Goal: Task Accomplishment & Management: Complete application form

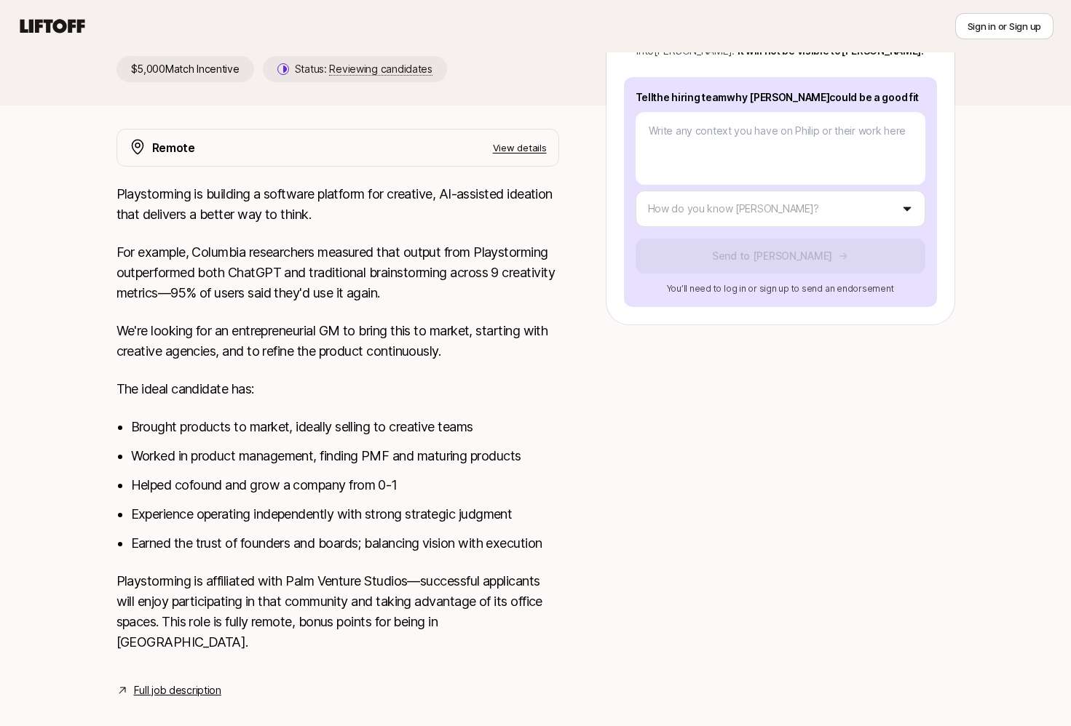
scroll to position [249, 0]
click at [871, 208] on div "Tell the hiring team why [PERSON_NAME] could be a good fit How do you know [PER…" at bounding box center [780, 193] width 313 height 230
type textarea "x"
click at [865, 194] on body "New to Liftoff? See how it works Sign in or Sign up Sign in or Sign up [PERSON_…" at bounding box center [535, 114] width 1071 height 726
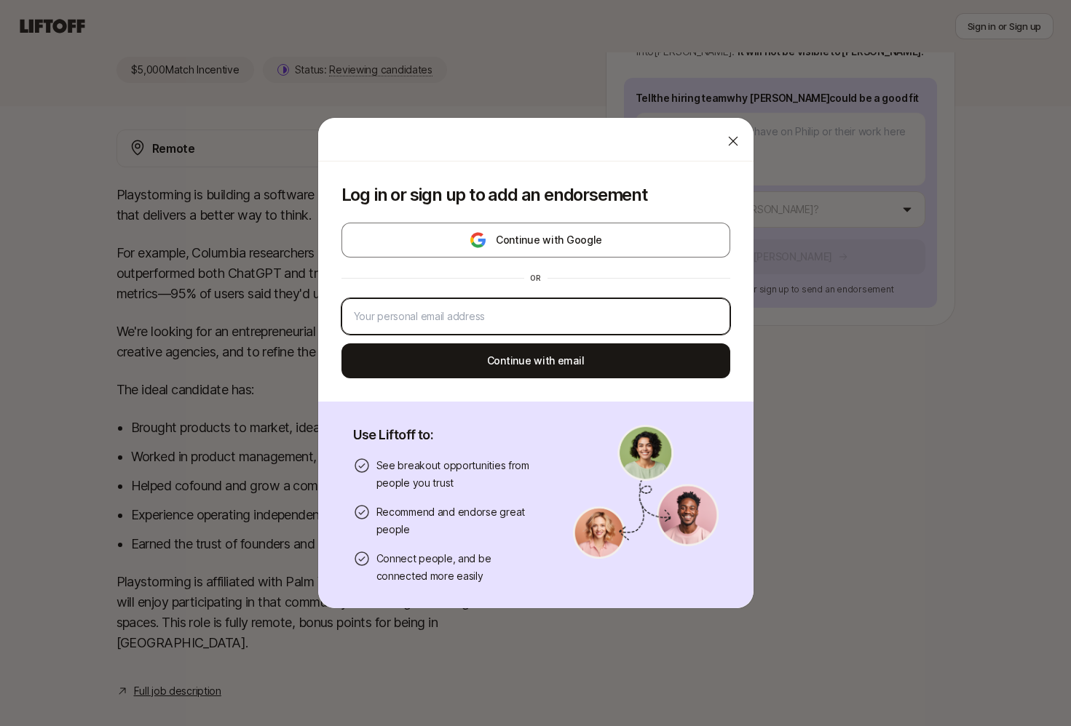
click at [458, 319] on input "email" at bounding box center [536, 316] width 364 height 17
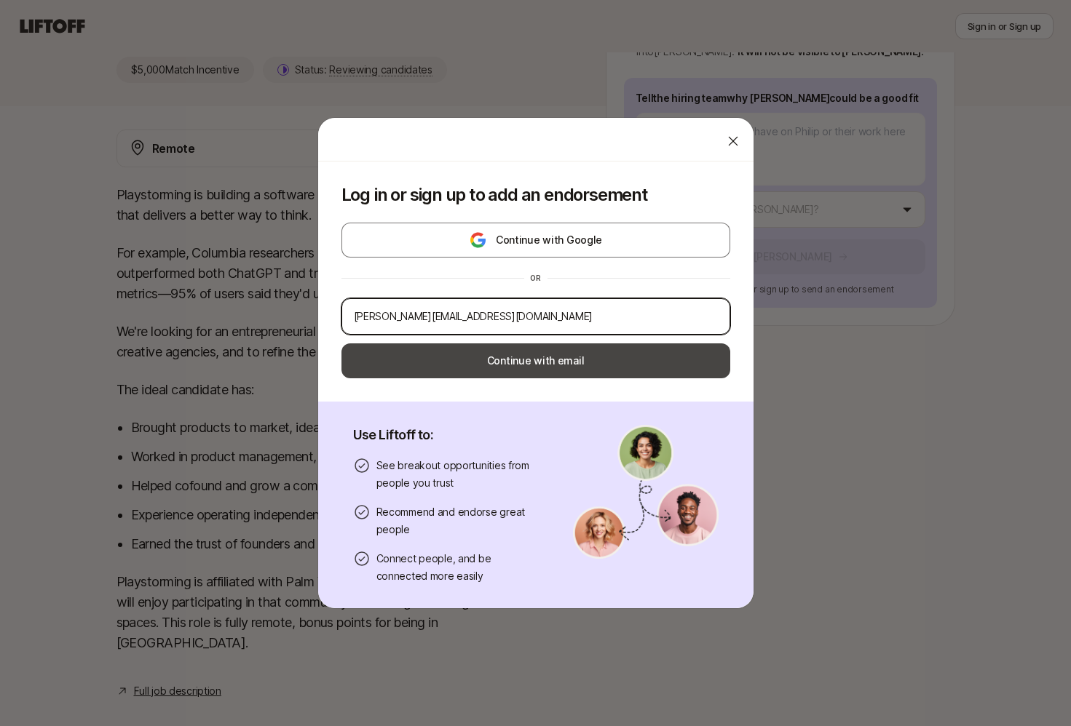
type input "[PERSON_NAME][EMAIL_ADDRESS][DOMAIN_NAME]"
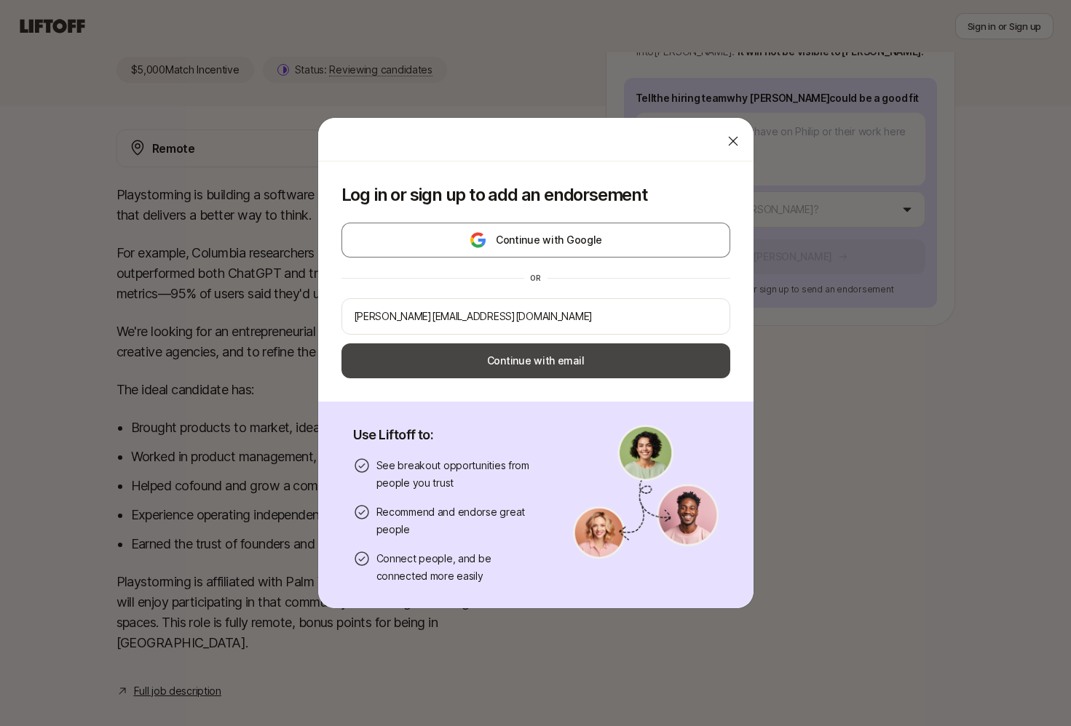
click at [499, 370] on button "Continue with email" at bounding box center [535, 361] width 389 height 35
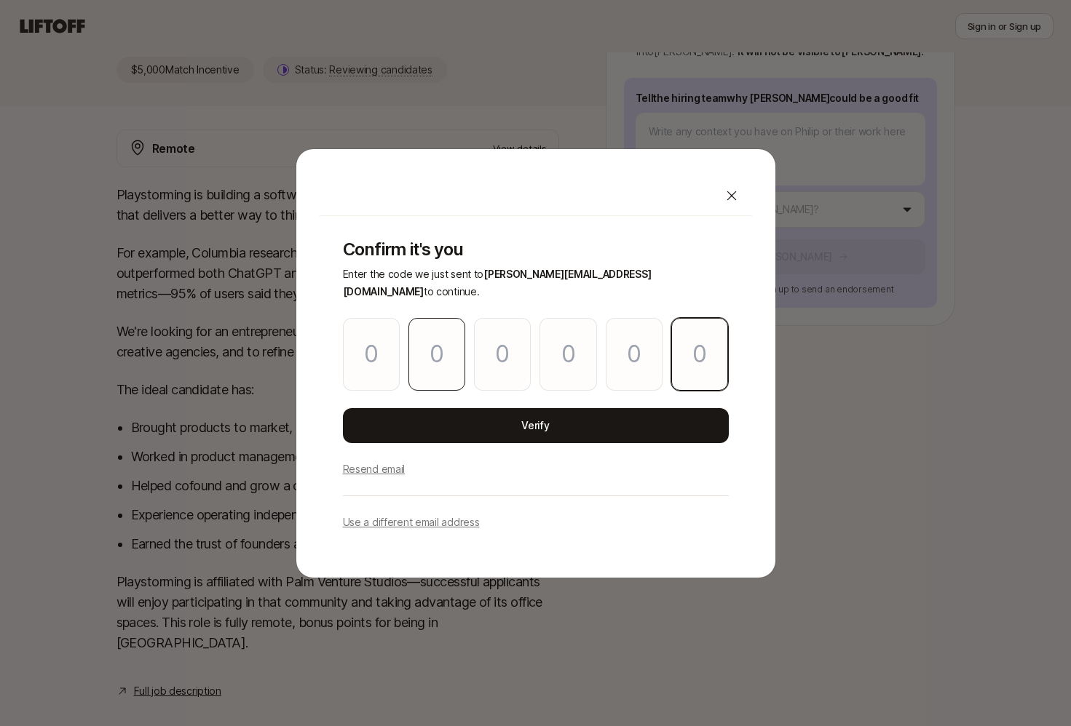
paste input "6"
type input "4"
type input "3"
type input "6"
type input "3"
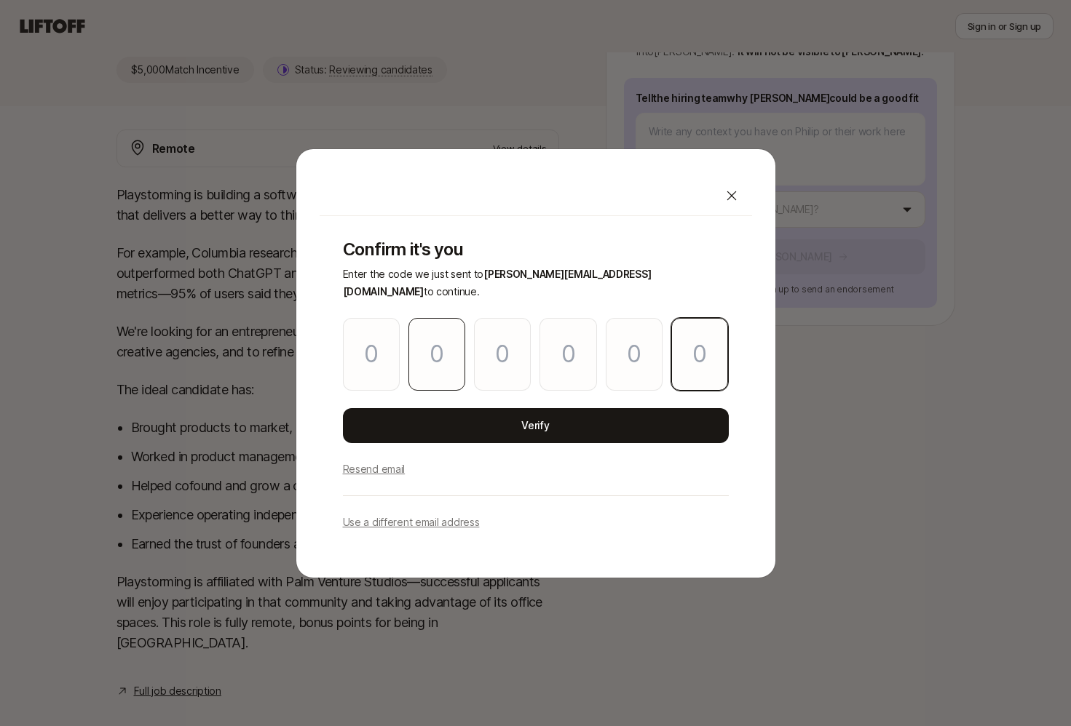
type input "3"
type input "6"
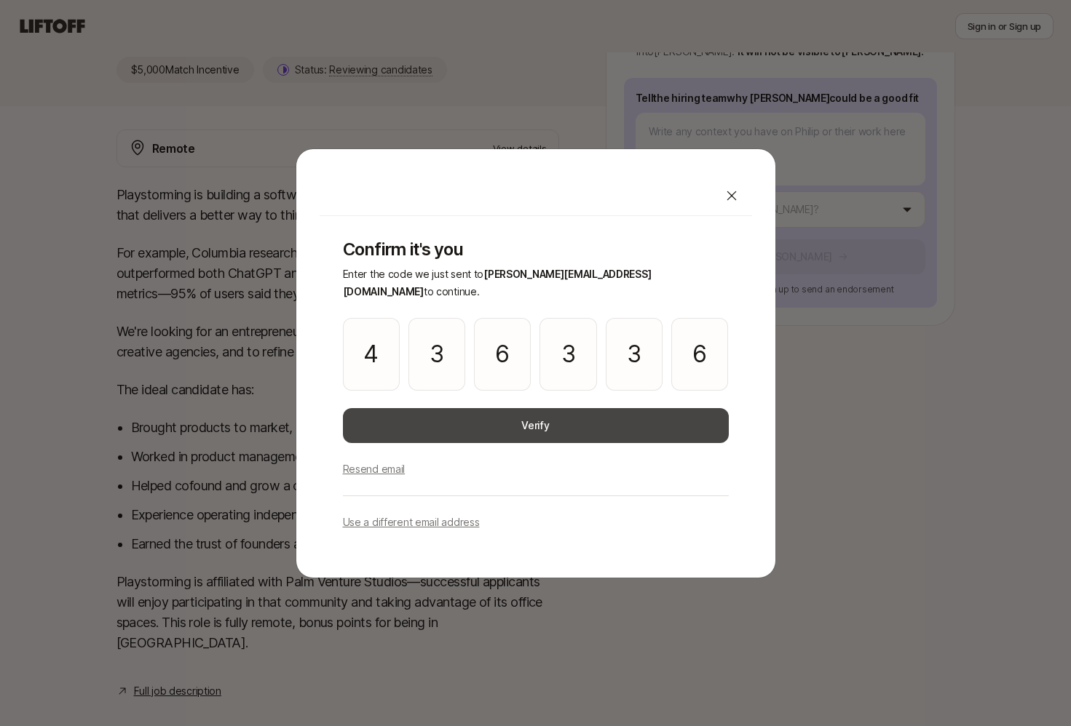
click at [491, 419] on button "Verify" at bounding box center [536, 425] width 386 height 35
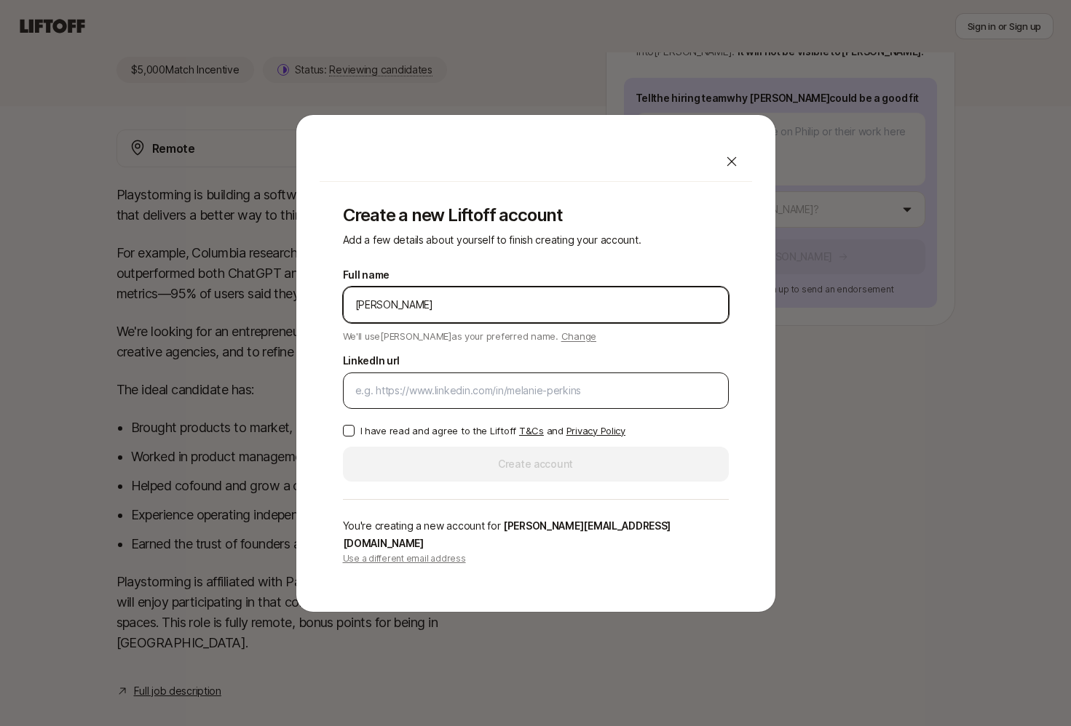
type input "[PERSON_NAME]"
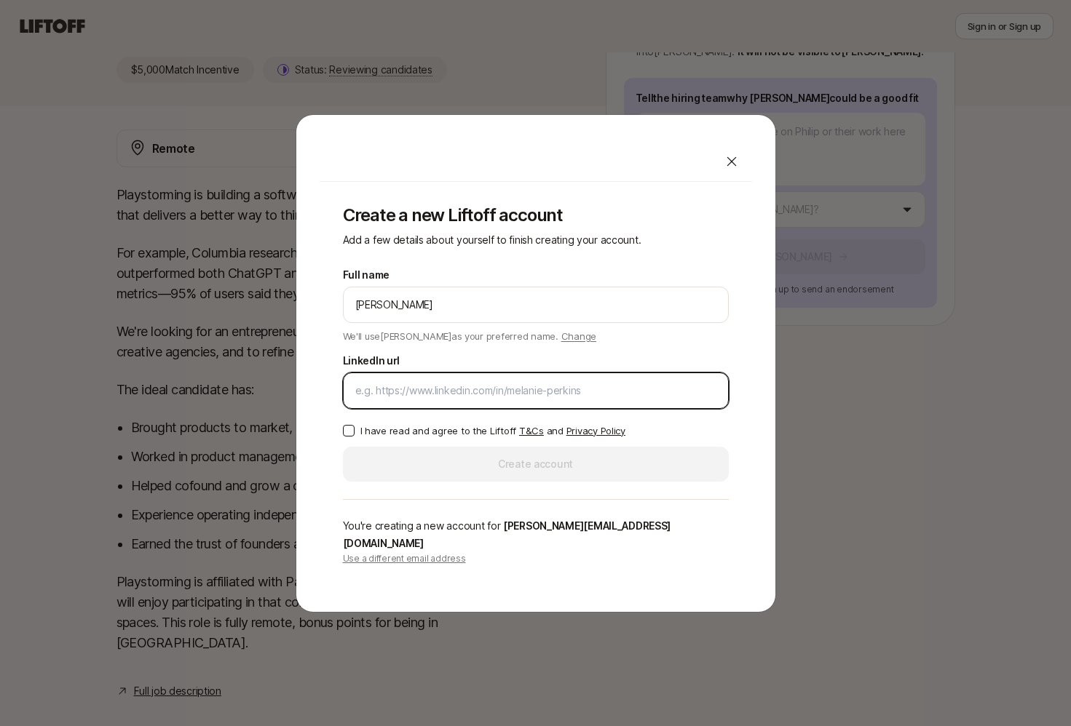
click at [421, 400] on input "LinkedIn url" at bounding box center [535, 390] width 361 height 17
paste input "[URL][DOMAIN_NAME][PERSON_NAME]"
type input "[URL][DOMAIN_NAME][PERSON_NAME]"
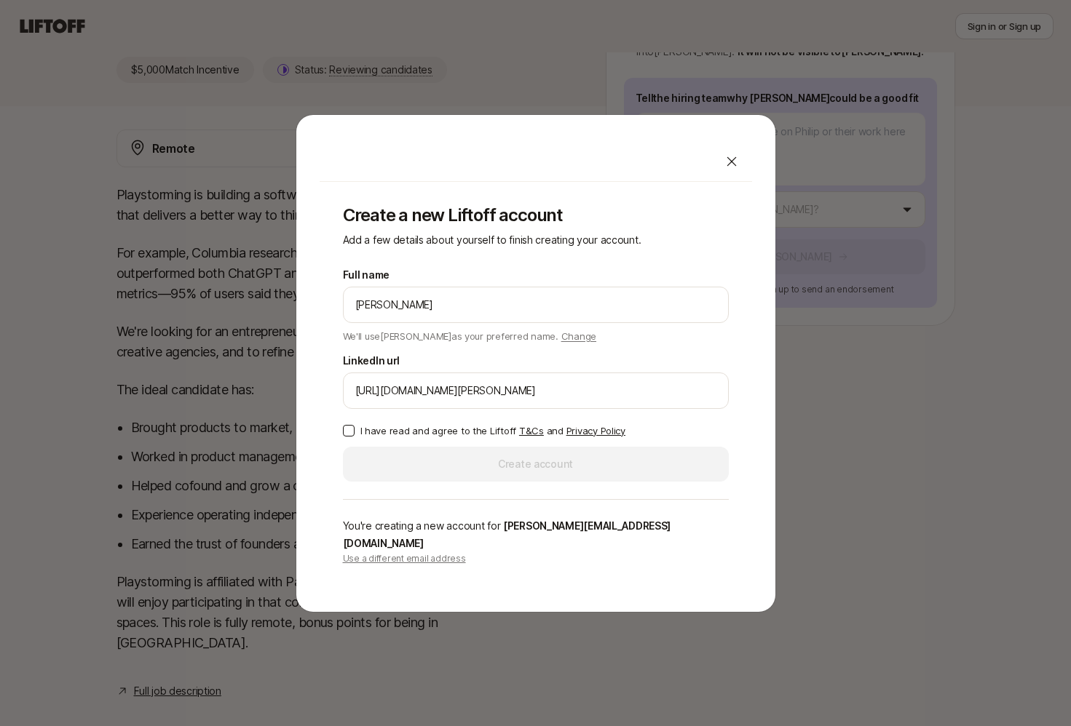
click at [349, 437] on button "I have read and agree to the Liftoff T&Cs and Privacy Policy" at bounding box center [349, 431] width 12 height 12
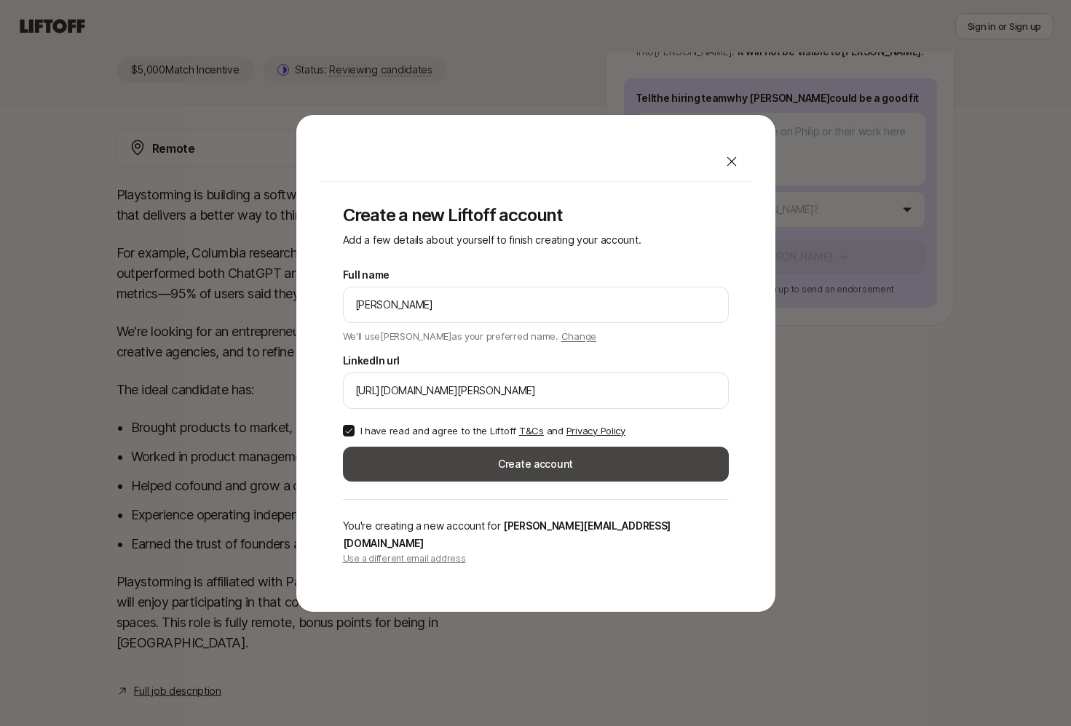
click at [480, 480] on button "Create account" at bounding box center [536, 464] width 386 height 35
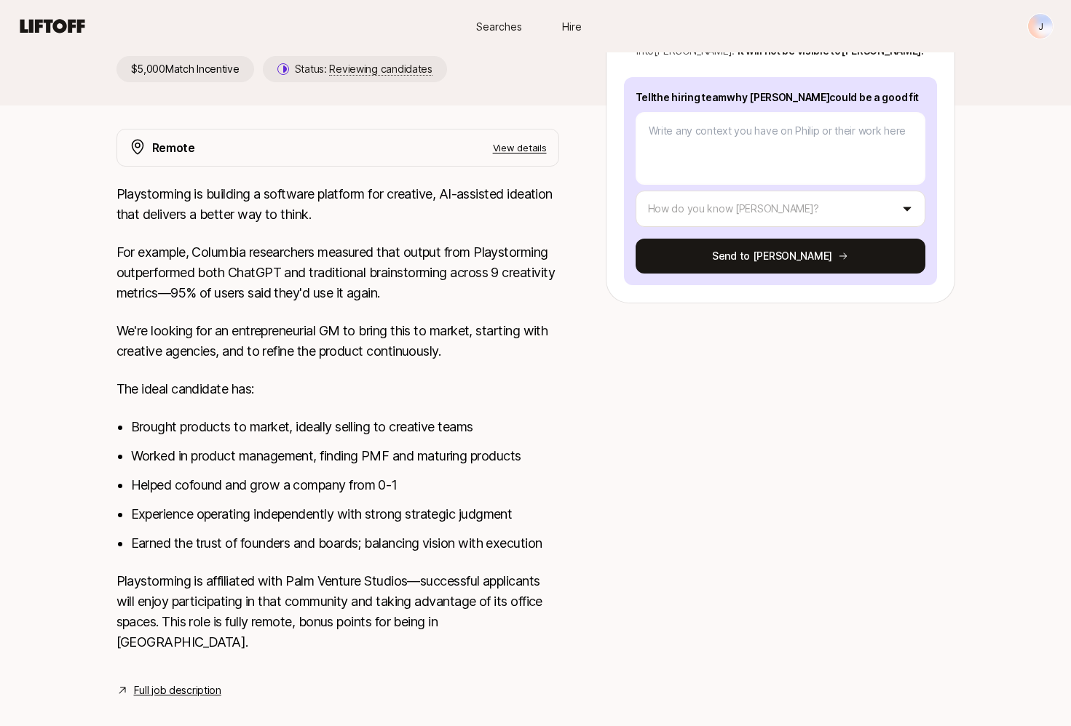
scroll to position [6, 0]
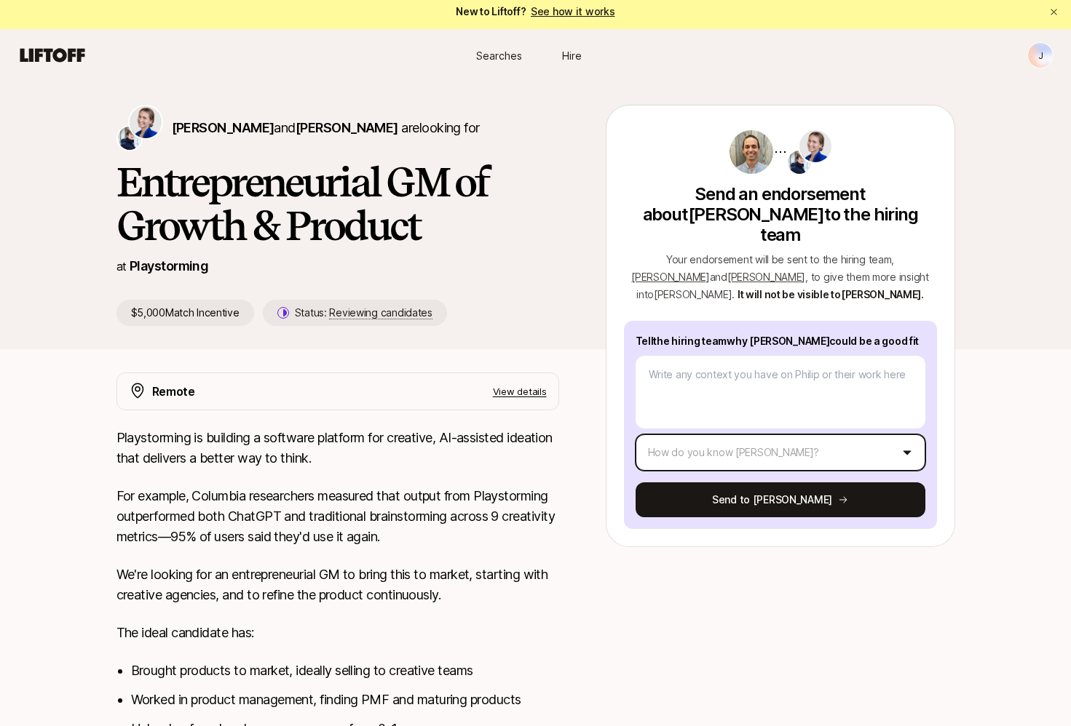
click at [691, 429] on html "New to Liftoff? See how it works J Searches Hire Searches Hire J [PERSON_NAME] …" at bounding box center [535, 357] width 1071 height 726
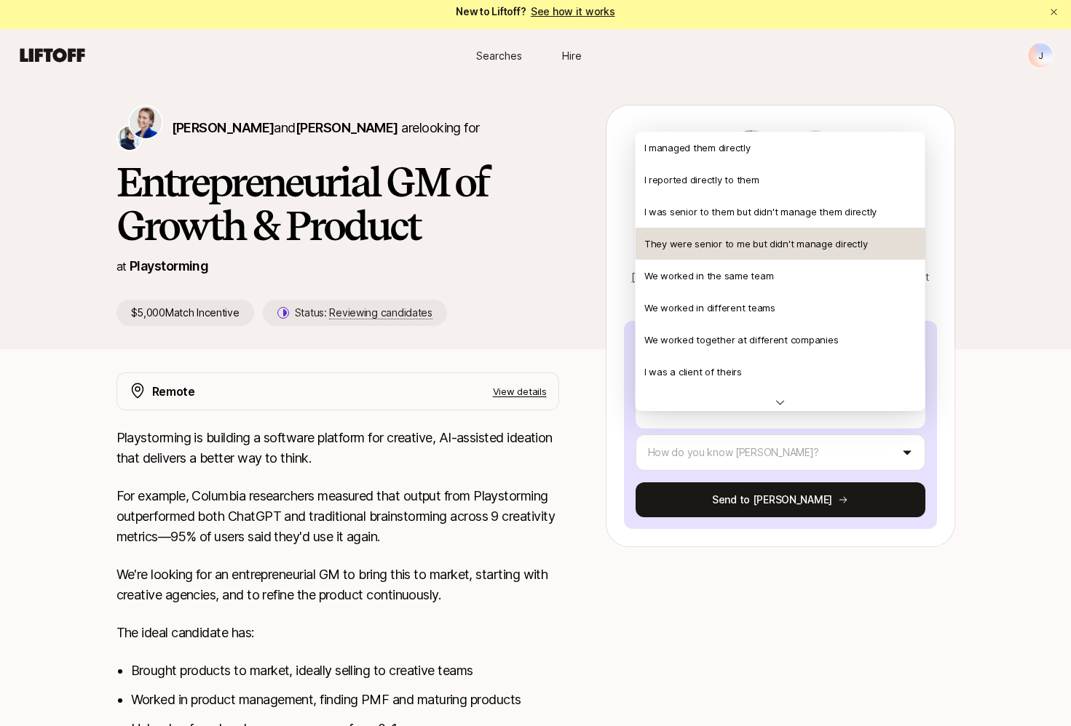
scroll to position [0, 0]
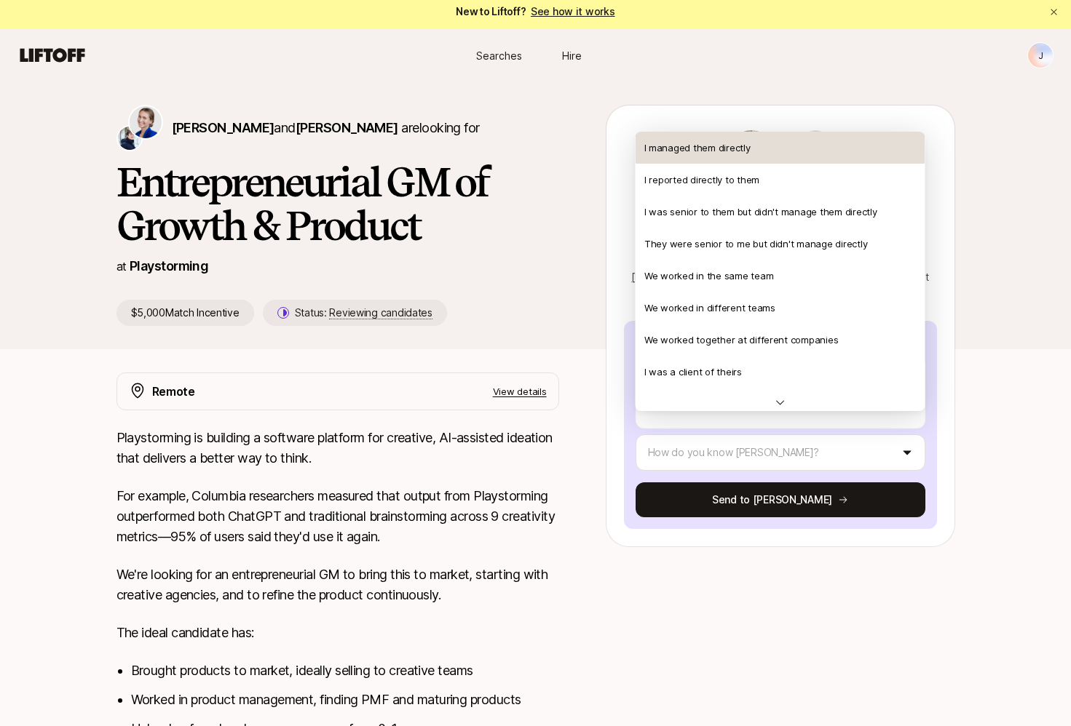
type textarea "x"
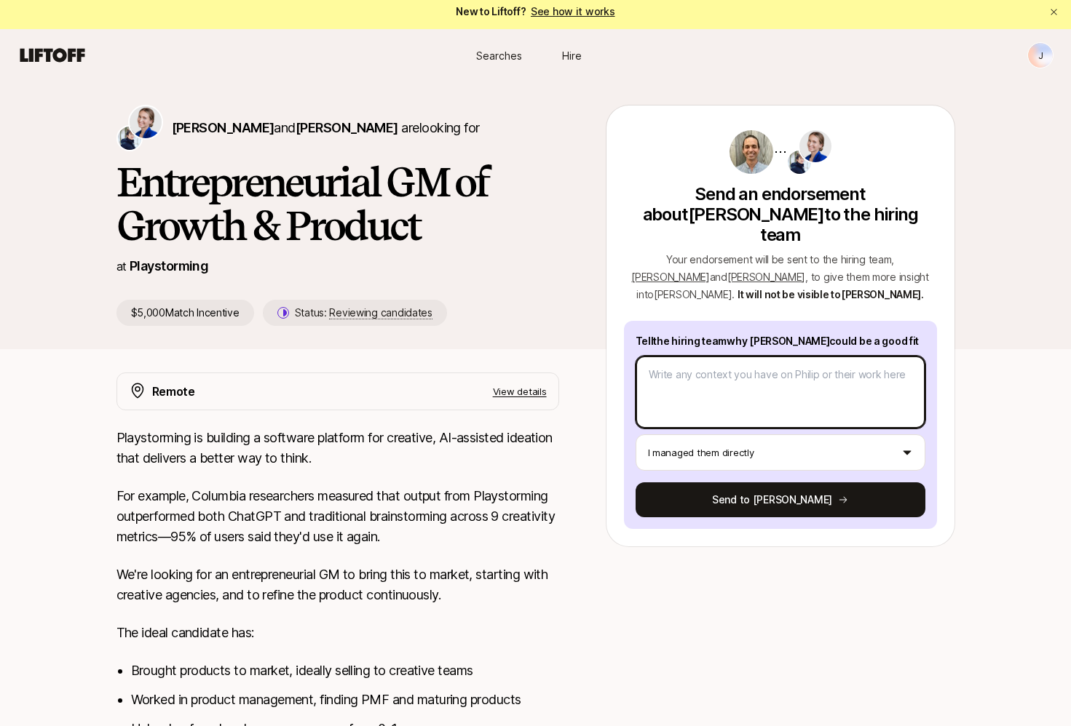
click at [696, 372] on textarea at bounding box center [781, 392] width 290 height 73
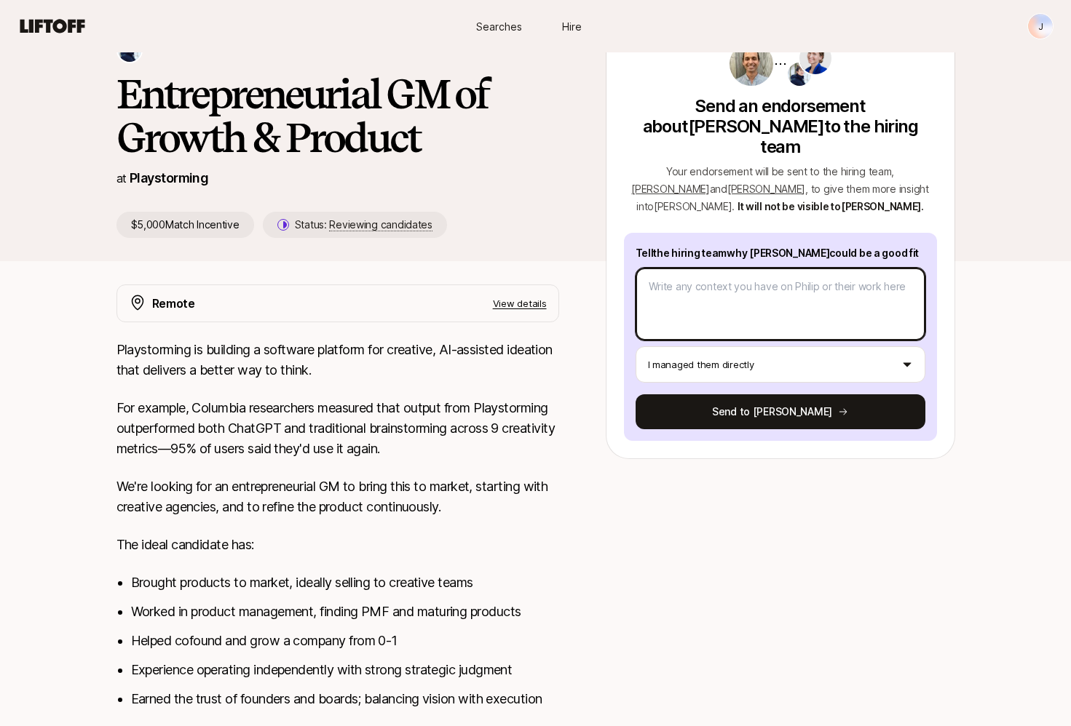
scroll to position [87, 0]
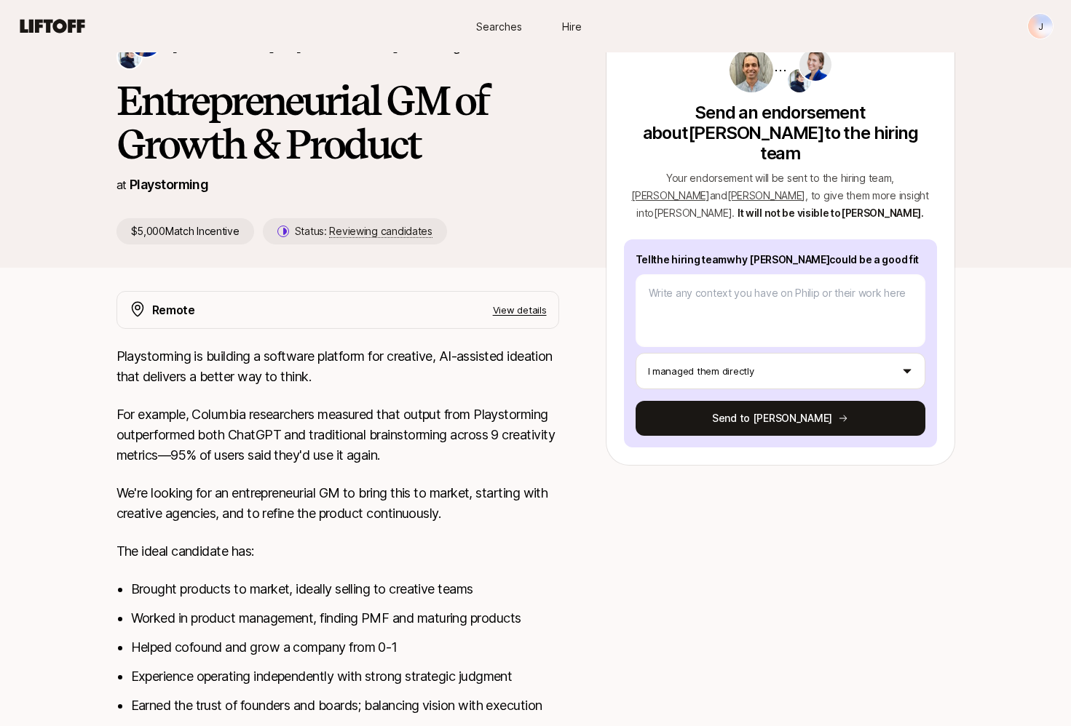
click at [567, 498] on div "Remote View details Playstorming is building a software platform for creative, …" at bounding box center [536, 576] width 874 height 571
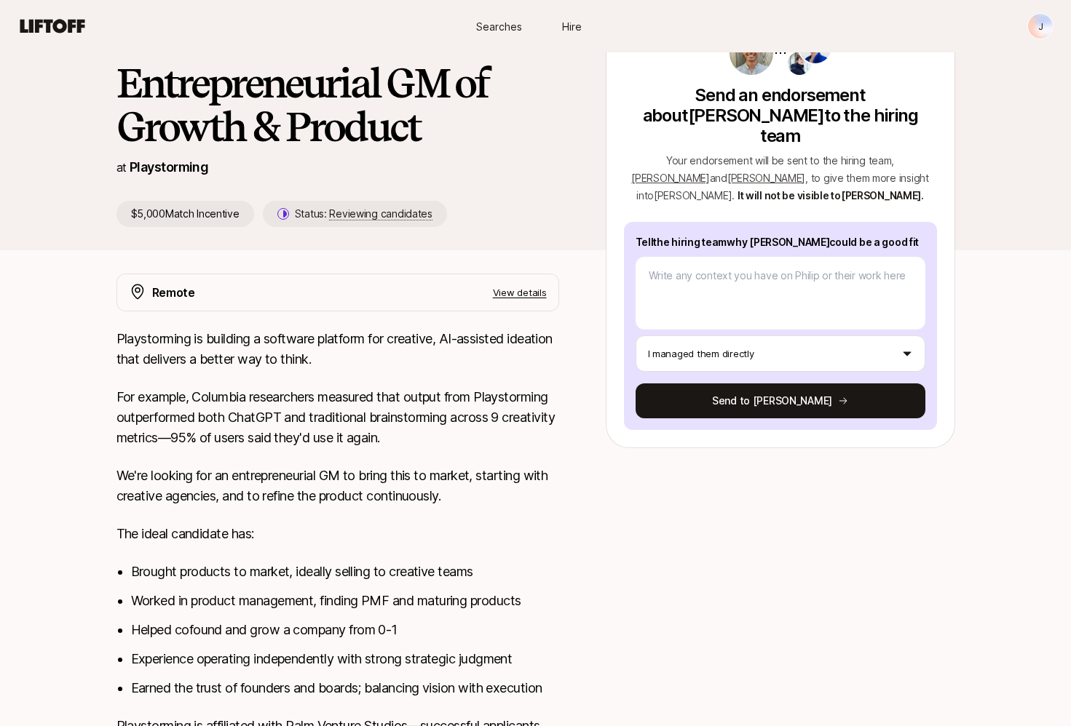
scroll to position [52, 0]
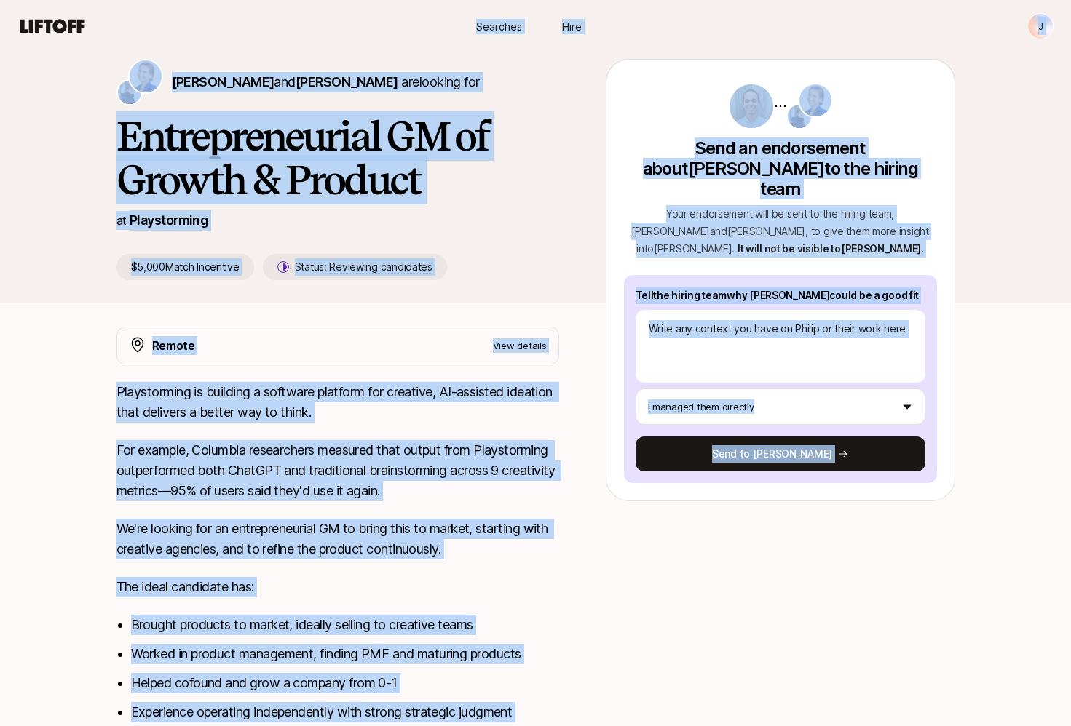
copy main "Lor ip Dolorsi? Ame con ad elits D Eiusmodt Inci Utlabore Etdo M Aliquae Admini…"
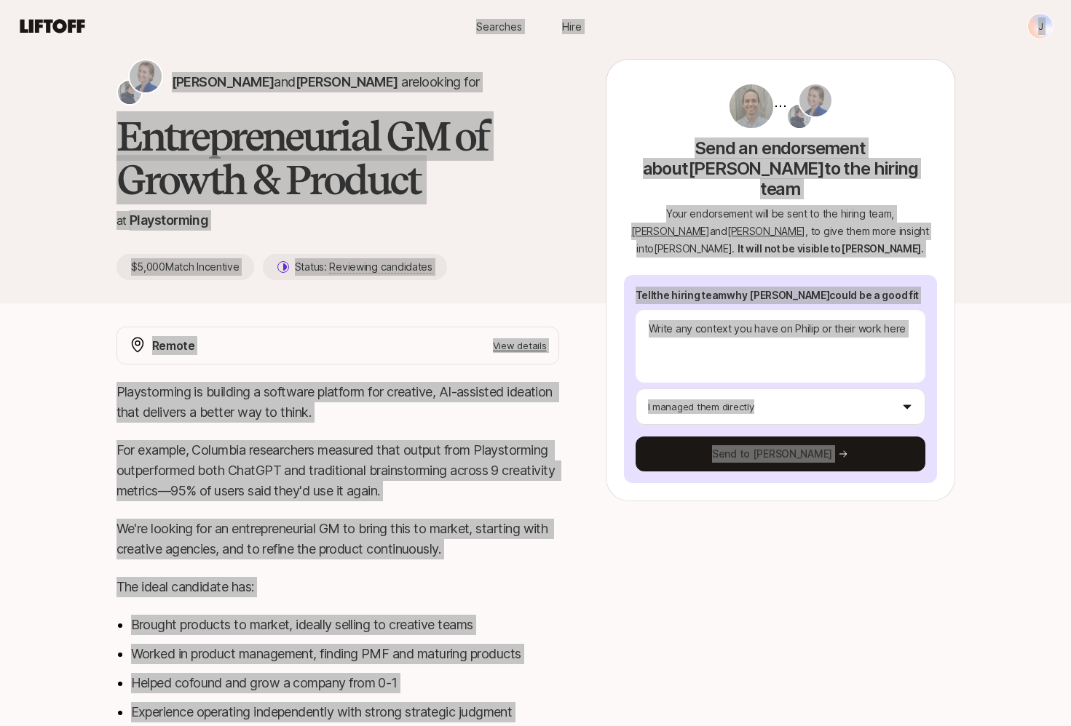
click at [985, 392] on div "[PERSON_NAME] and [PERSON_NAME] are looking for Entrepreneurial GM of Growth & …" at bounding box center [535, 484] width 1071 height 897
